Goal: Find specific page/section: Find specific page/section

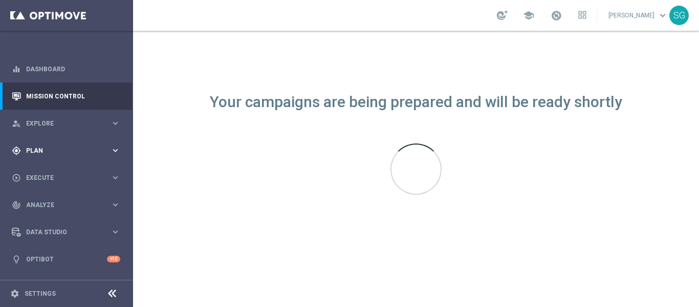
click at [60, 145] on div "gps_fixed Plan keyboard_arrow_right" at bounding box center [66, 150] width 132 height 27
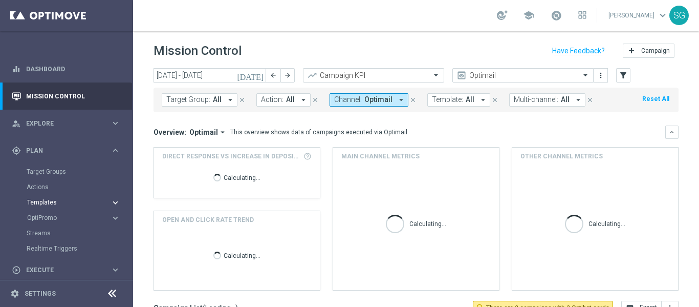
click at [37, 201] on span "Templates" at bounding box center [63, 202] width 73 height 6
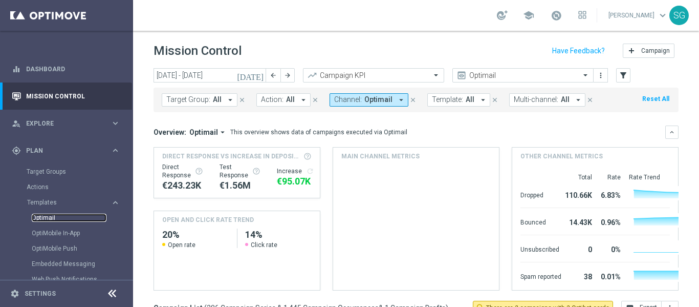
click at [50, 219] on link "Optimail" at bounding box center [69, 217] width 75 height 8
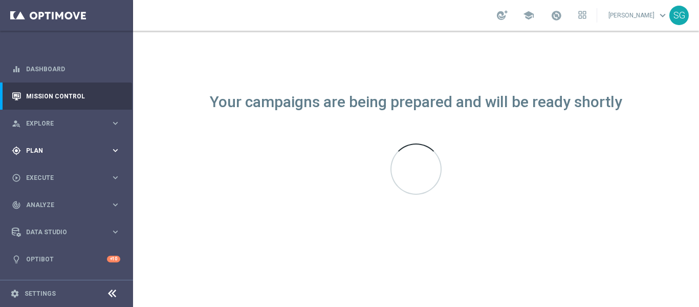
click at [30, 144] on div "gps_fixed Plan keyboard_arrow_right" at bounding box center [66, 150] width 132 height 27
